Goal: Use online tool/utility: Utilize a website feature to perform a specific function

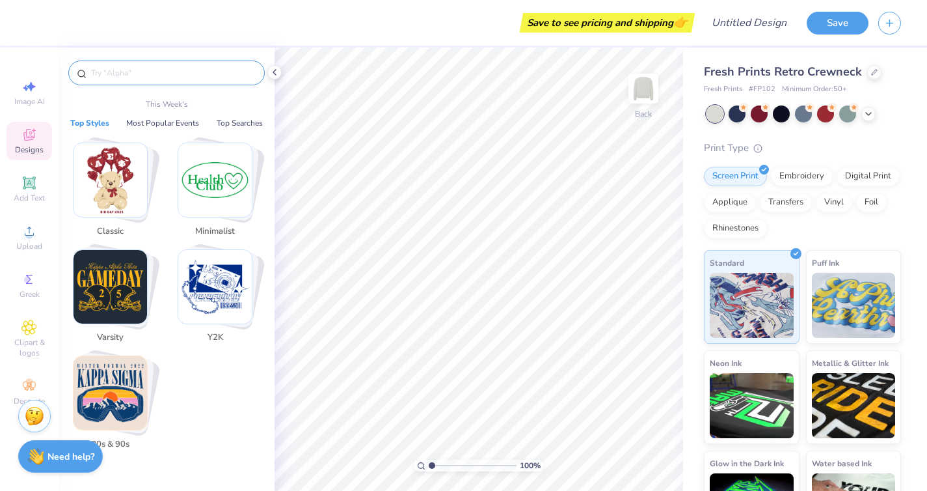
click at [126, 77] on input "text" at bounding box center [173, 72] width 167 height 13
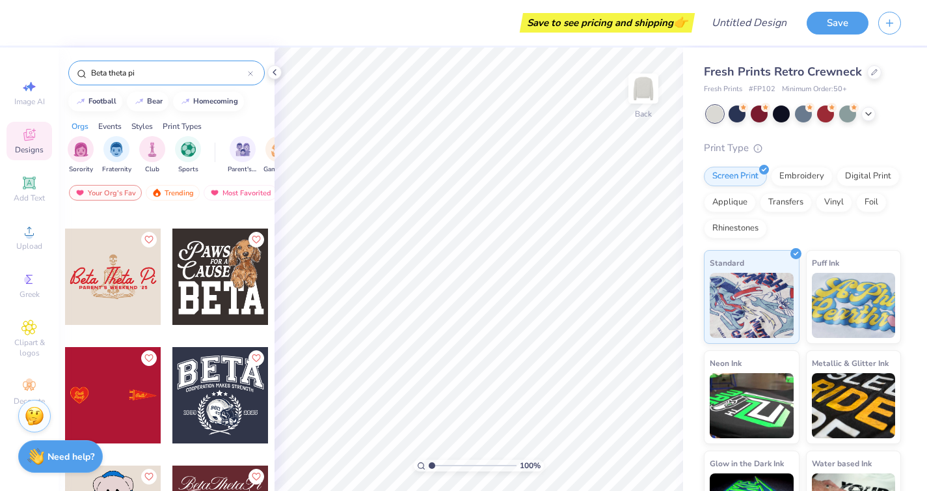
scroll to position [2236, 0]
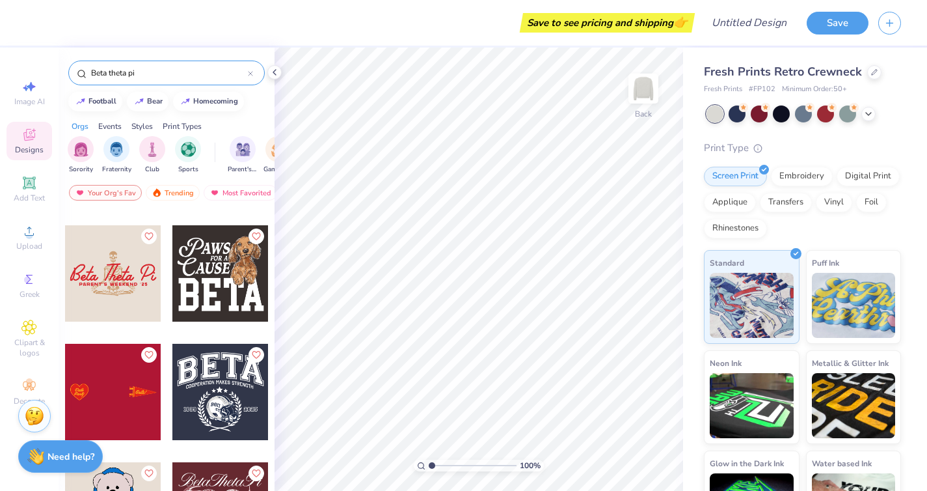
type input "Beta theta pi"
click at [115, 266] on div at bounding box center [113, 273] width 96 height 96
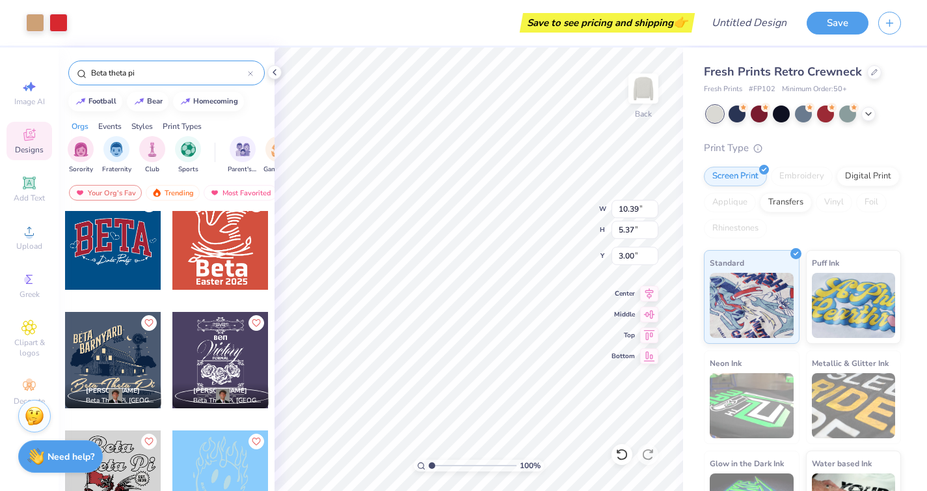
scroll to position [4645, 0]
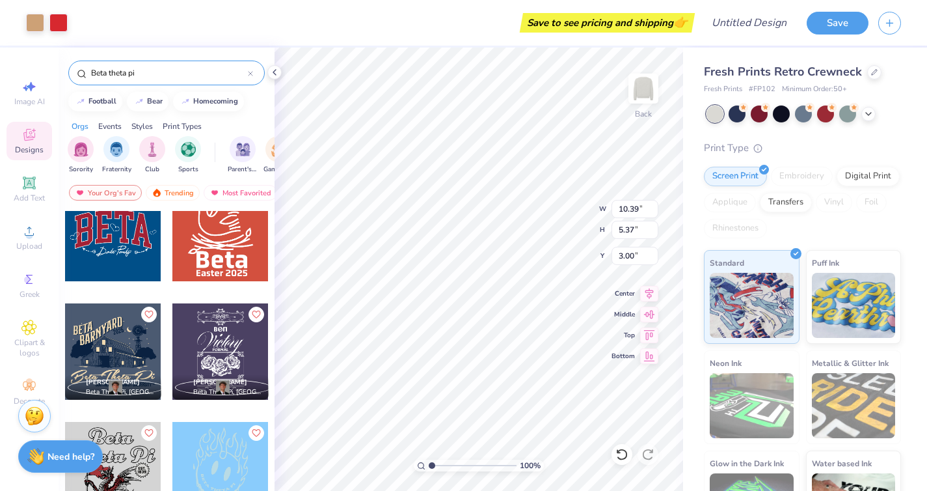
click at [116, 445] on div at bounding box center [113, 470] width 96 height 96
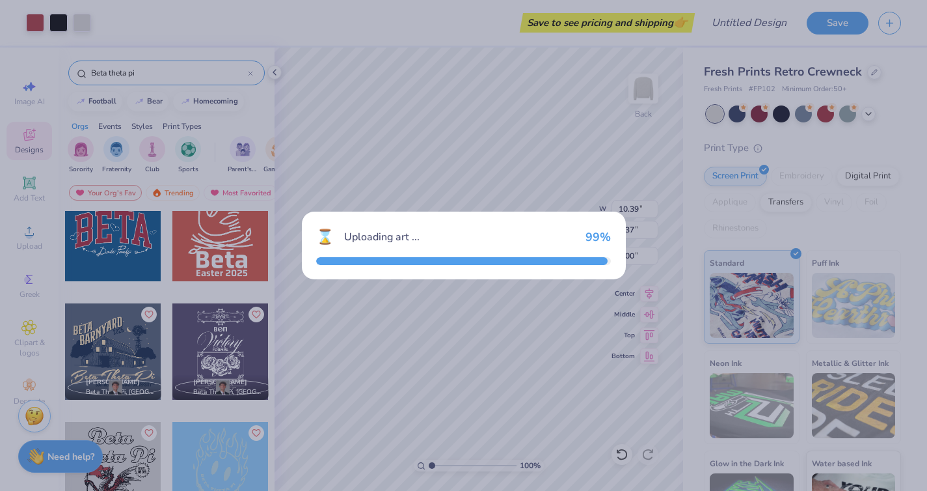
type input "10.81"
type input "10.88"
